Goal: Task Accomplishment & Management: Manage account settings

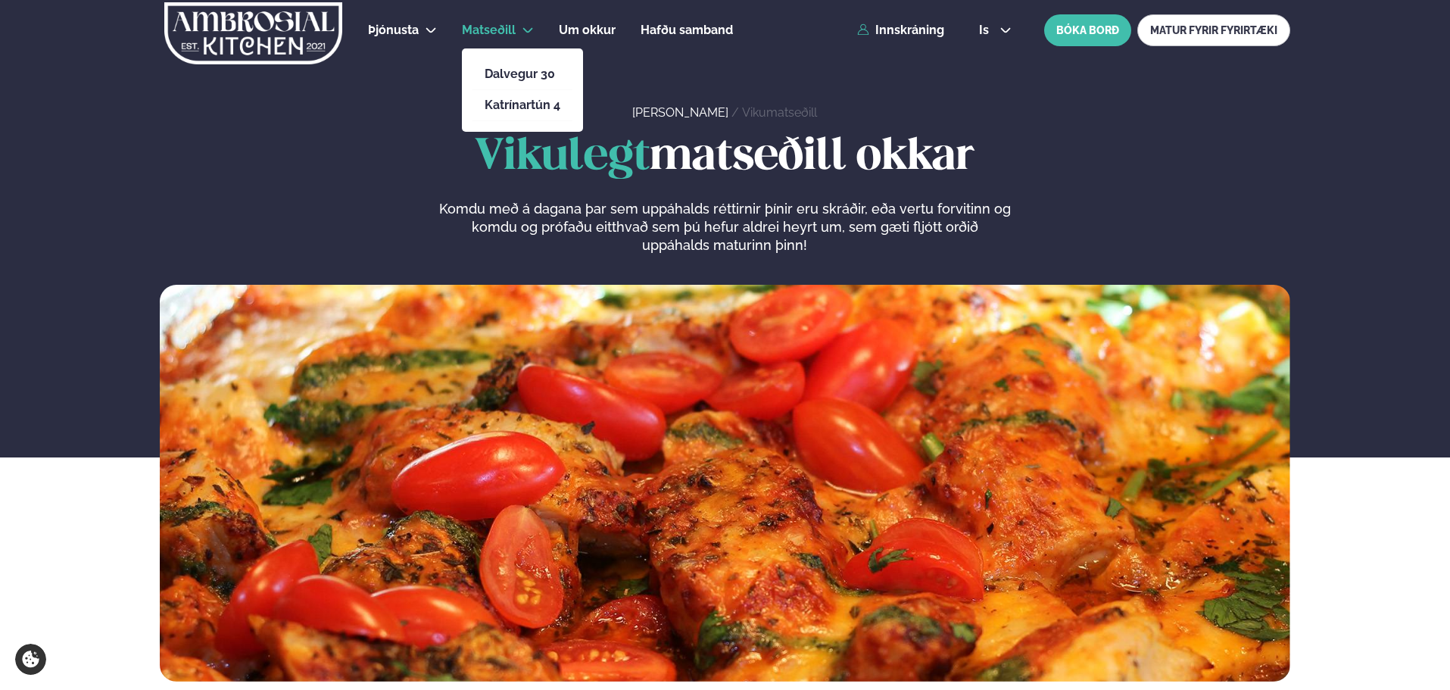
click at [499, 25] on span "Matseðill" at bounding box center [489, 30] width 54 height 14
click at [523, 102] on link "Katrínartún 4" at bounding box center [523, 105] width 76 height 12
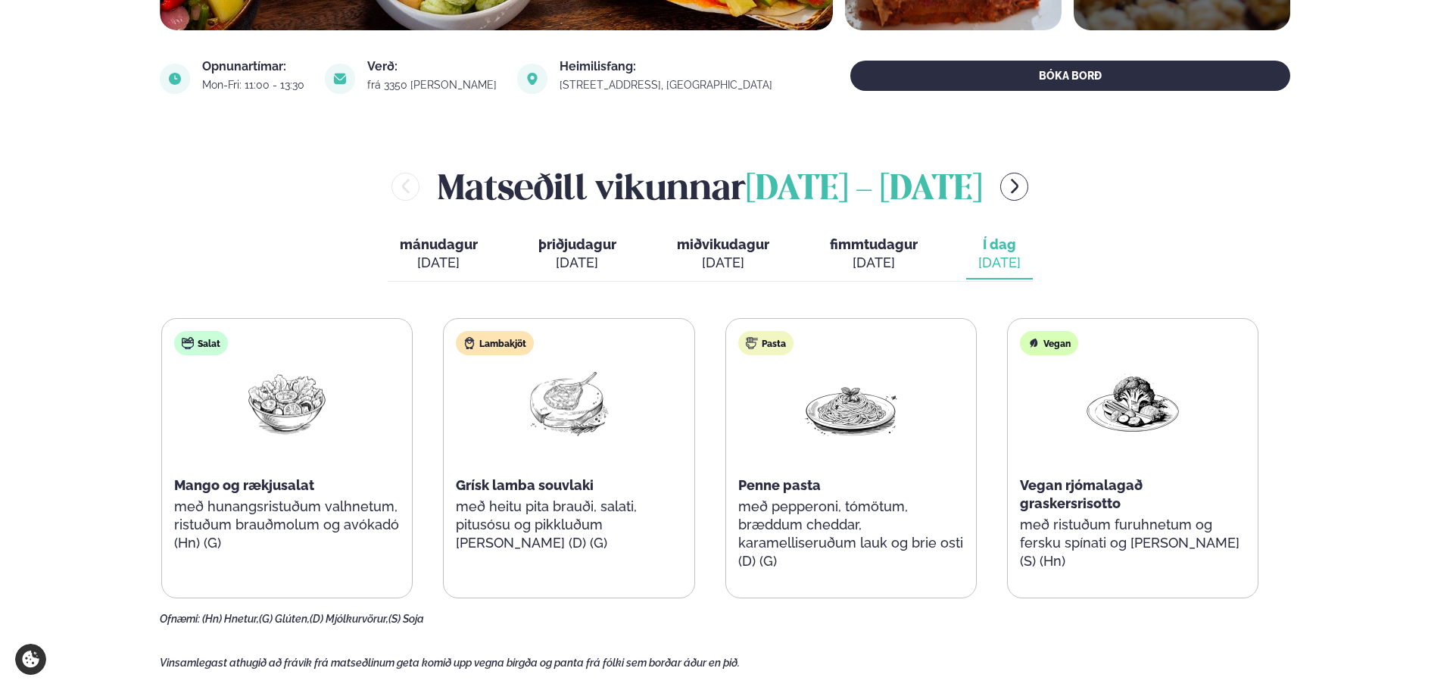
scroll to position [606, 0]
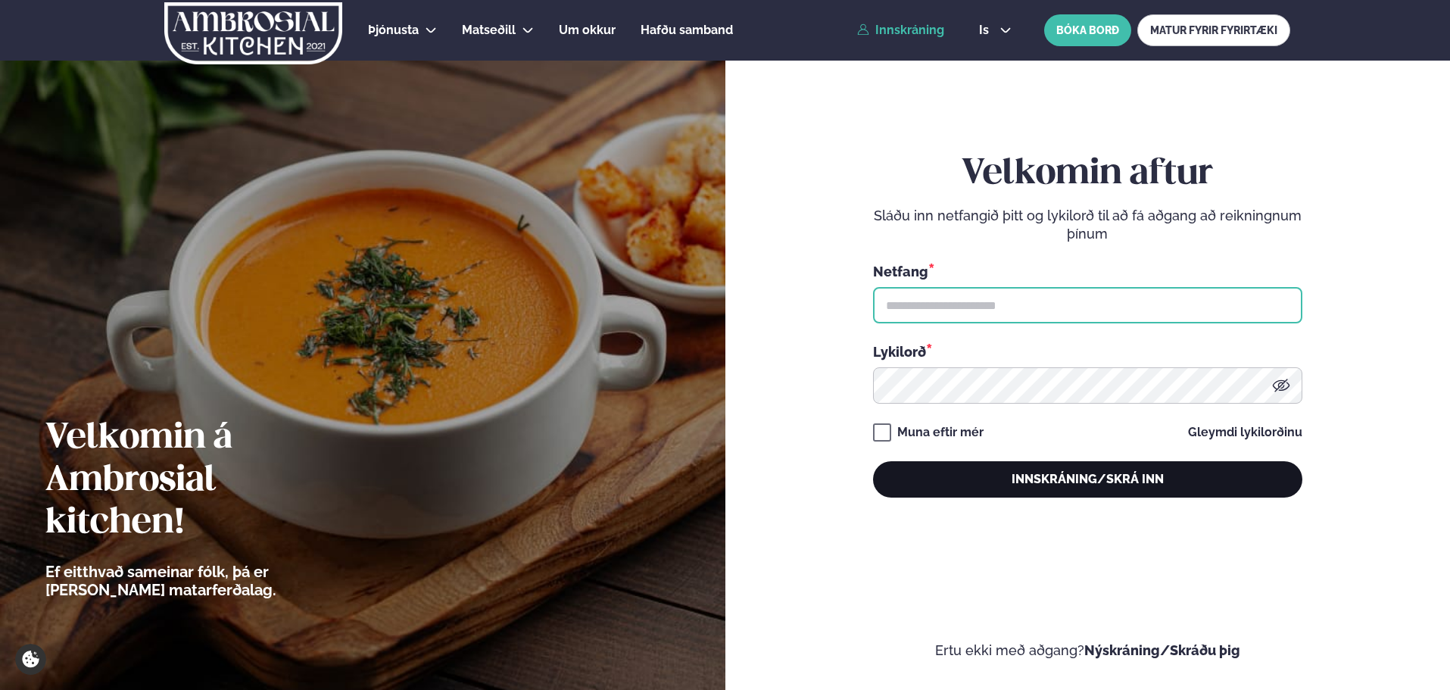
type input "**********"
click at [1104, 469] on button "Innskráning/Skrá inn" at bounding box center [1087, 479] width 429 height 36
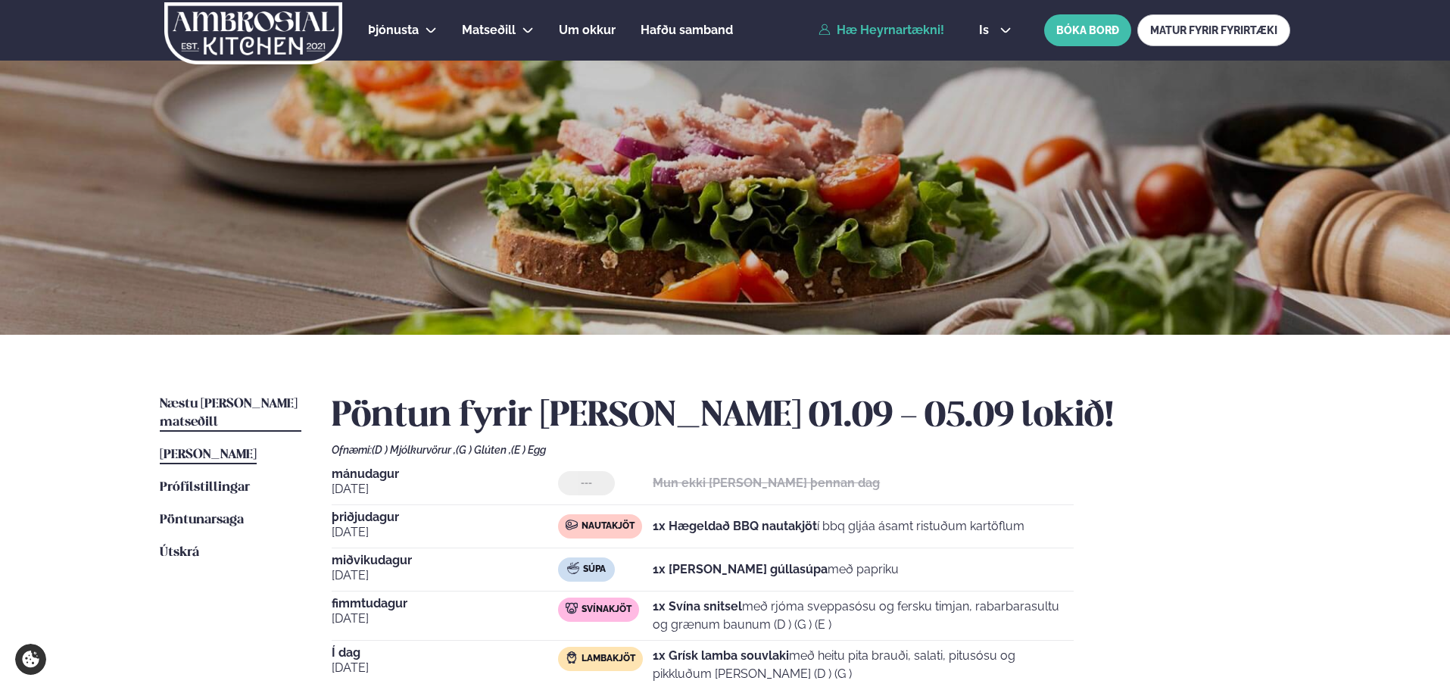
click at [226, 403] on span "Næstu viku matseðill" at bounding box center [229, 413] width 138 height 31
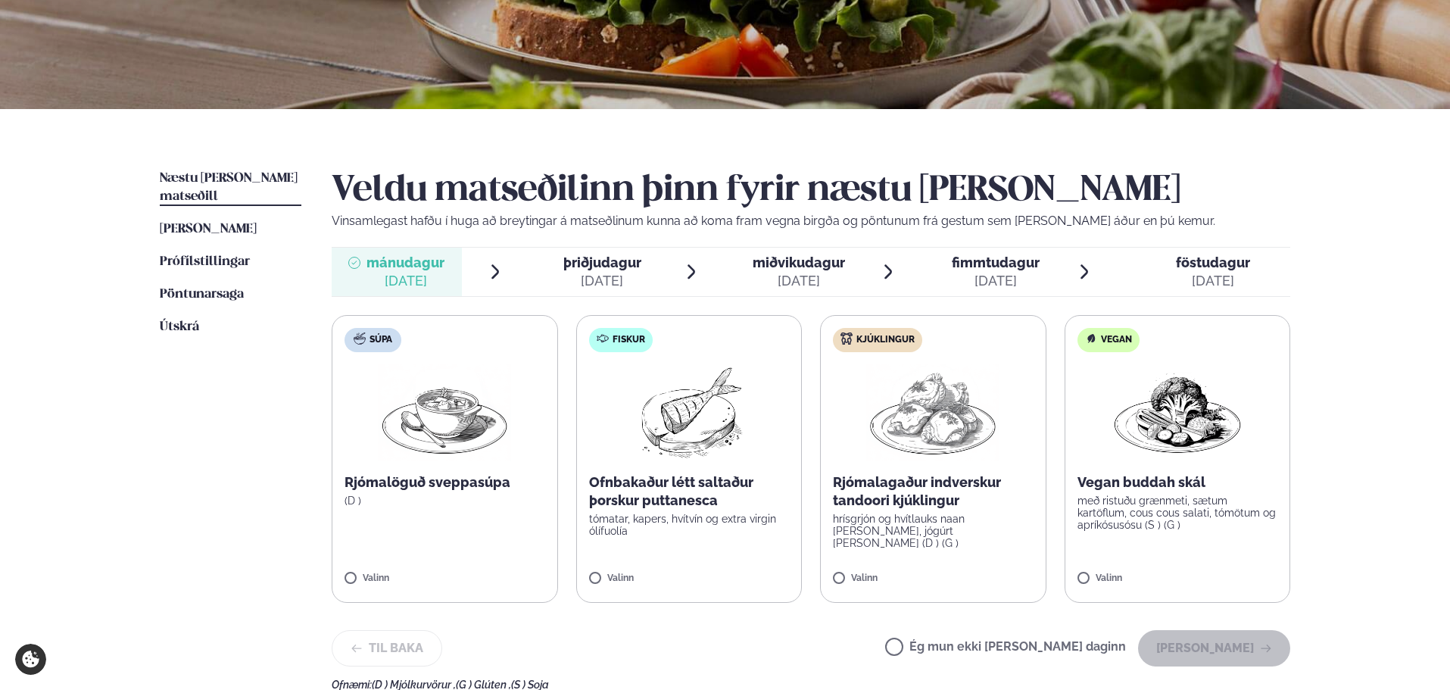
scroll to position [303, 0]
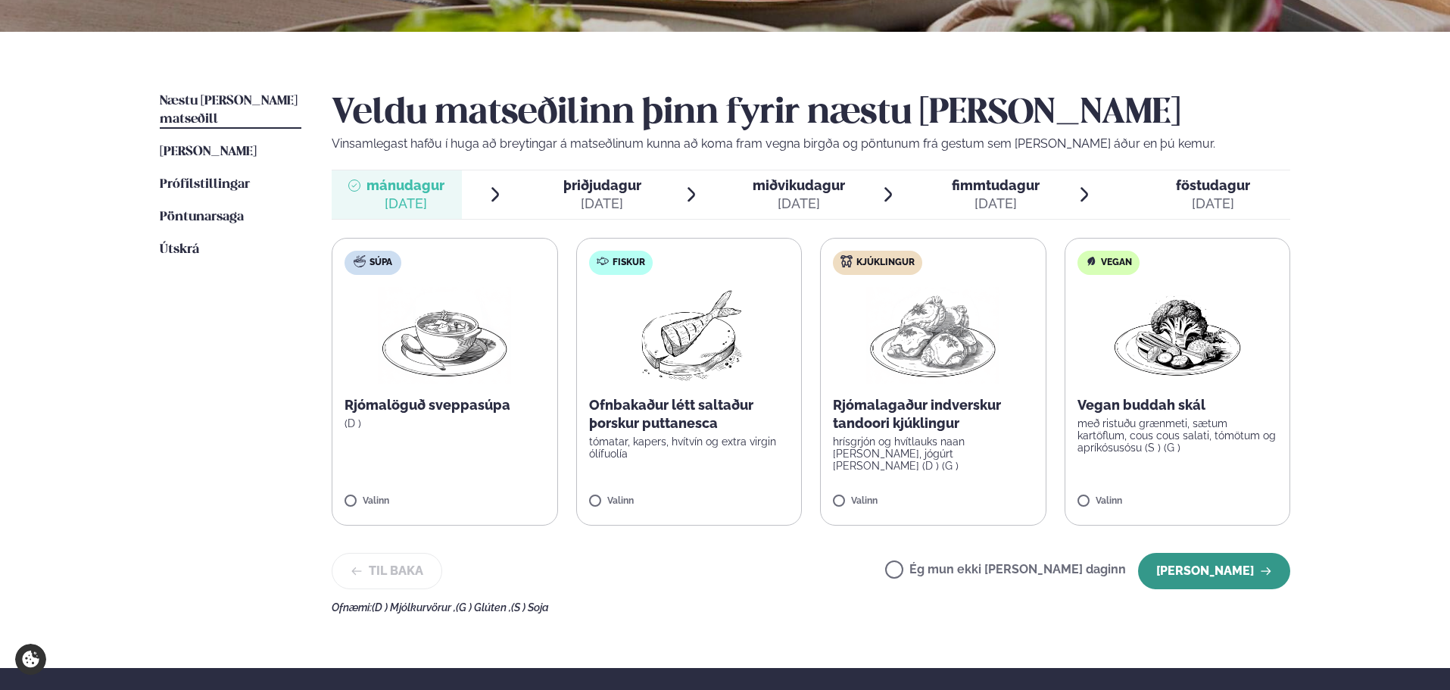
click at [1217, 563] on button "Halda áfram" at bounding box center [1214, 571] width 152 height 36
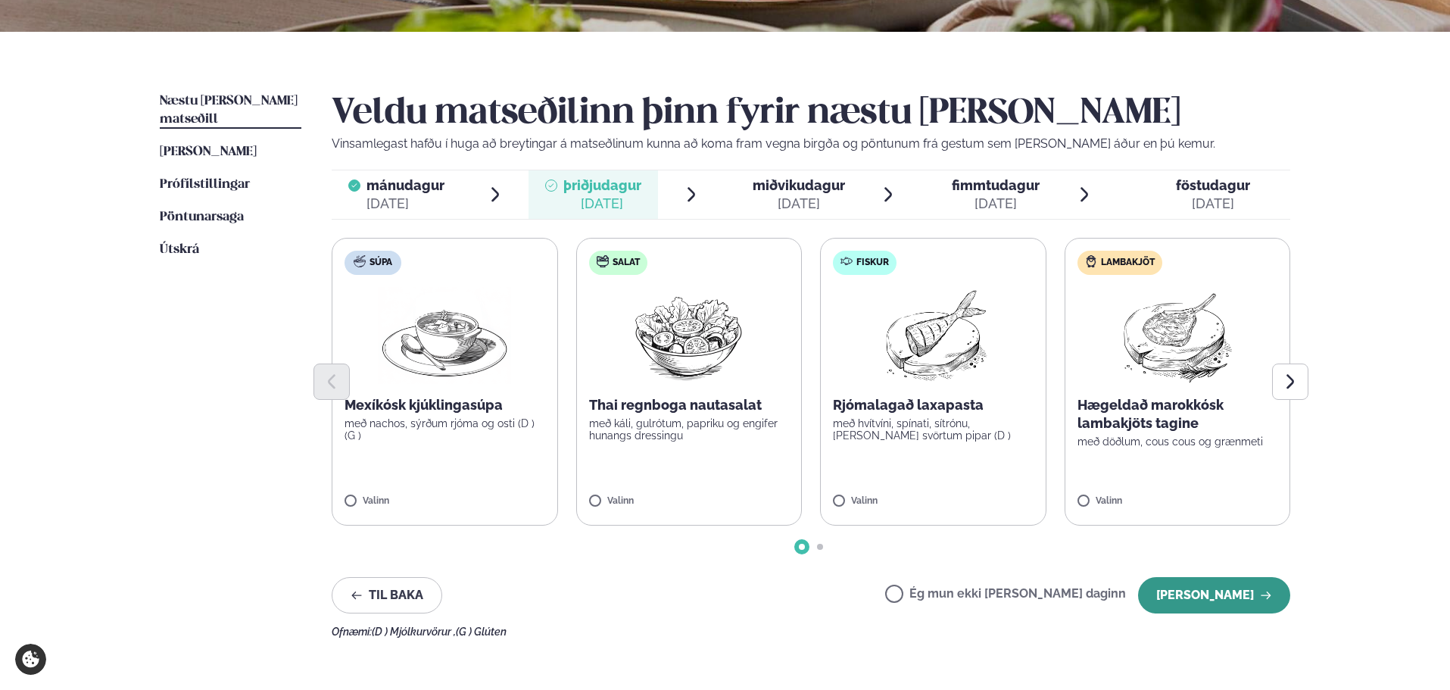
click at [1204, 591] on button "Halda áfram" at bounding box center [1214, 595] width 152 height 36
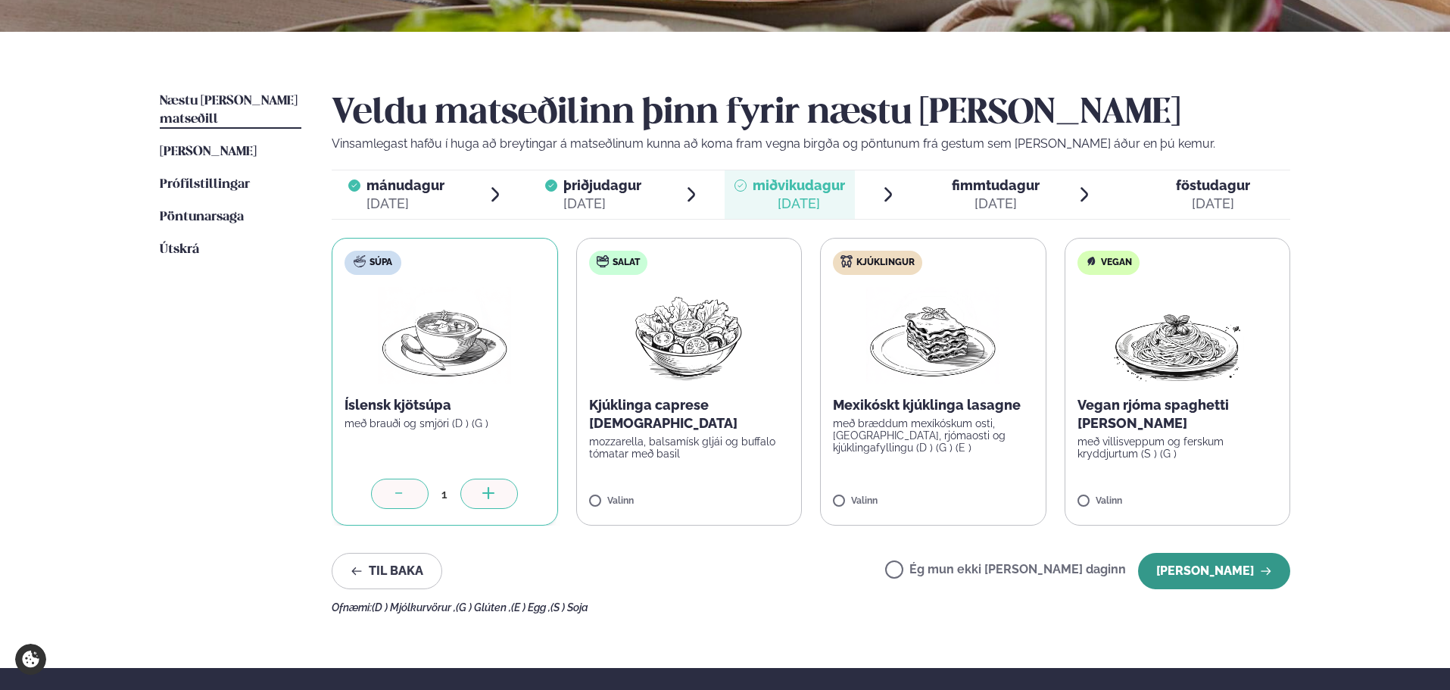
click at [1217, 575] on button "Halda áfram" at bounding box center [1214, 571] width 152 height 36
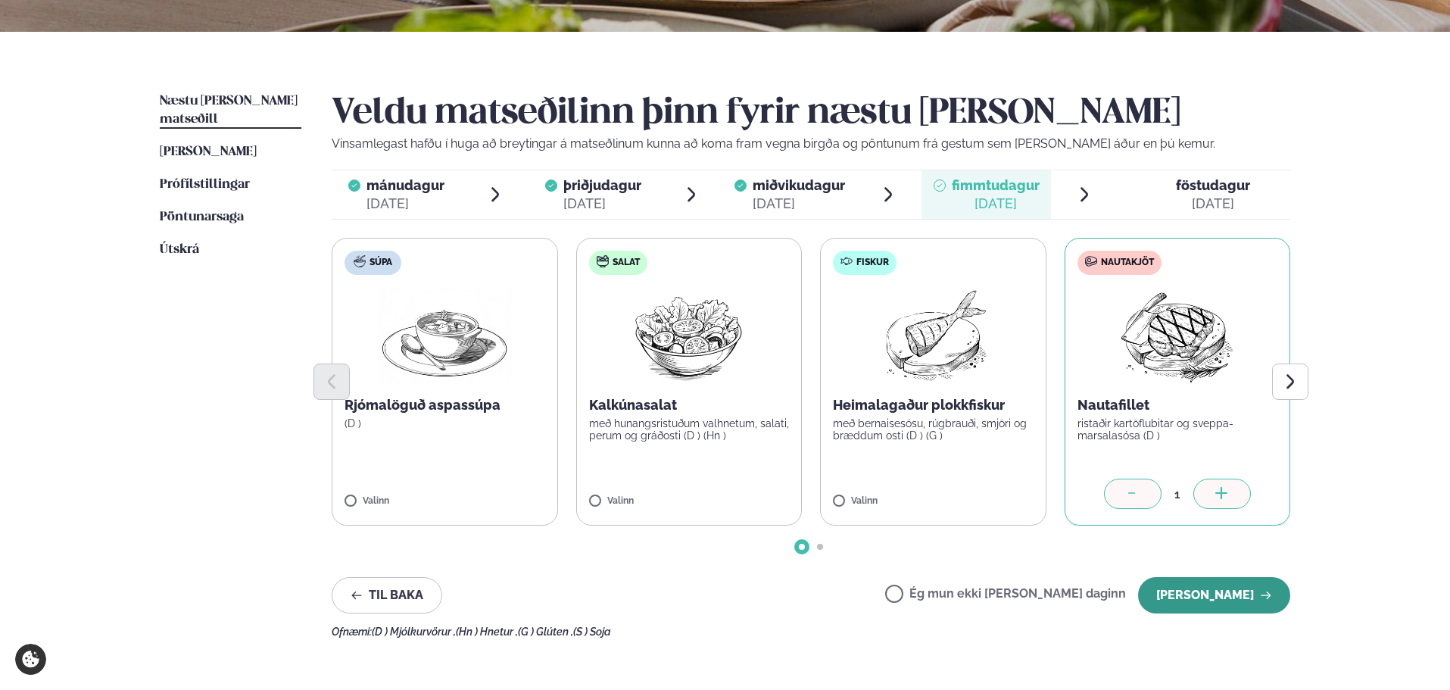
click at [1199, 586] on button "Halda áfram" at bounding box center [1214, 595] width 152 height 36
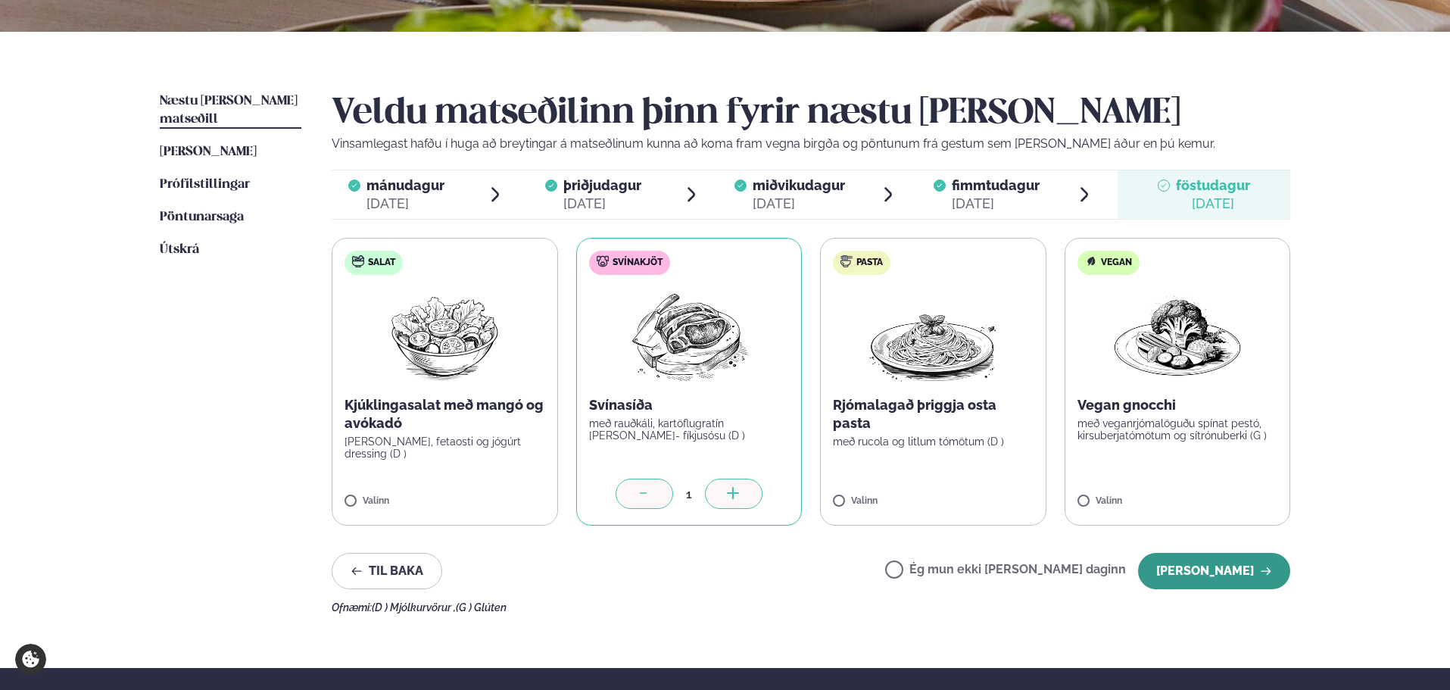
click at [1217, 571] on button "Halda áfram" at bounding box center [1214, 571] width 152 height 36
